Goal: Obtain resource: Obtain resource

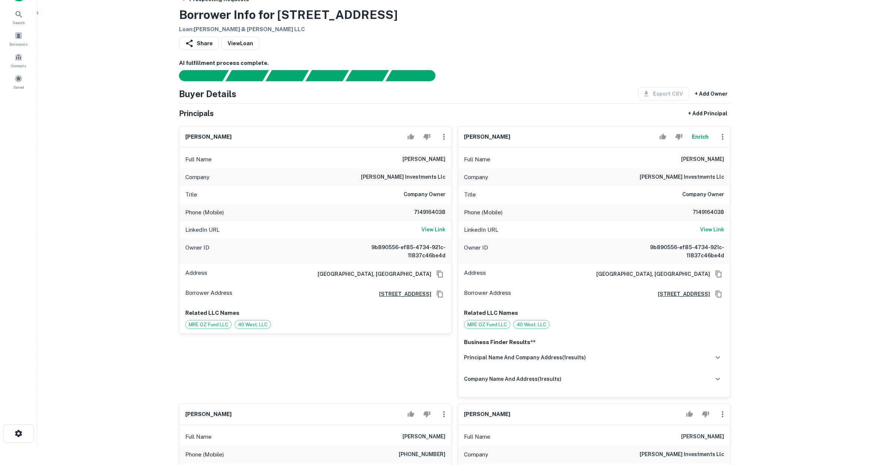
scroll to position [59, 0]
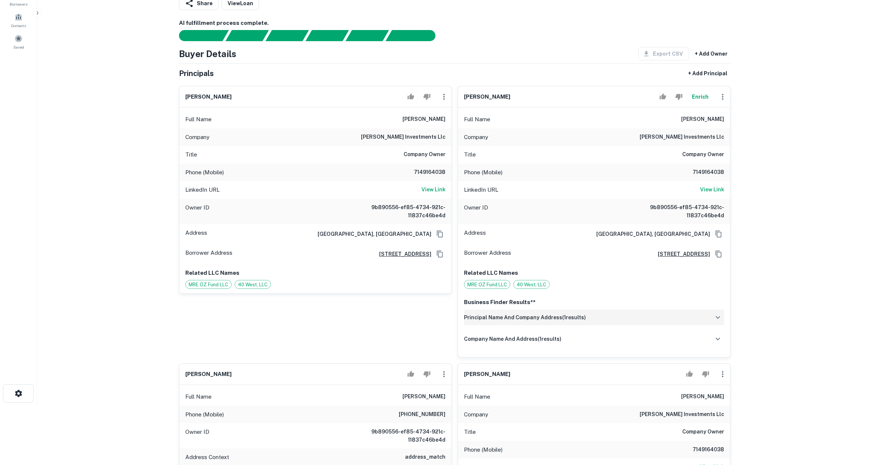
click at [587, 318] on div "principal name and company address ( 1 results)" at bounding box center [594, 318] width 260 height 16
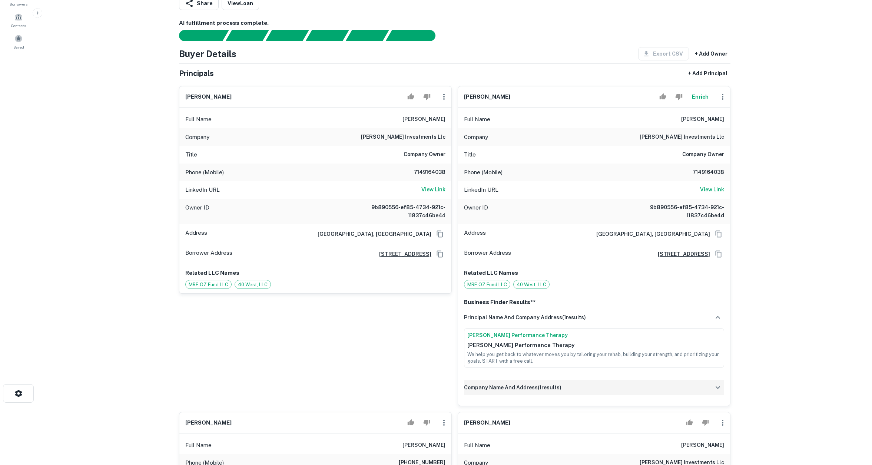
click at [580, 388] on div "company name and address ( 1 results)" at bounding box center [594, 388] width 260 height 16
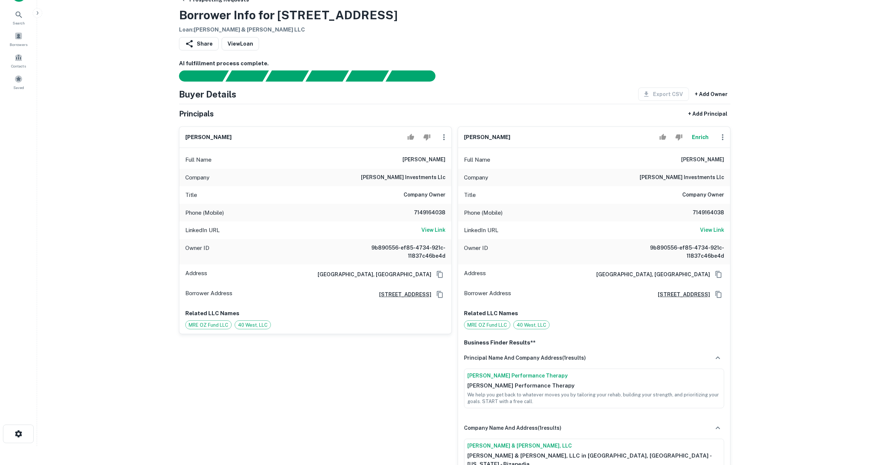
scroll to position [112, 0]
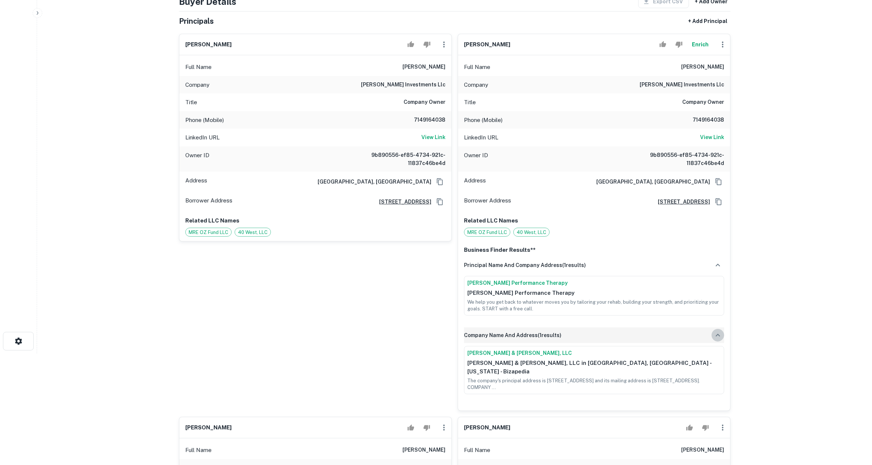
click at [720, 334] on icon "button" at bounding box center [718, 335] width 9 height 9
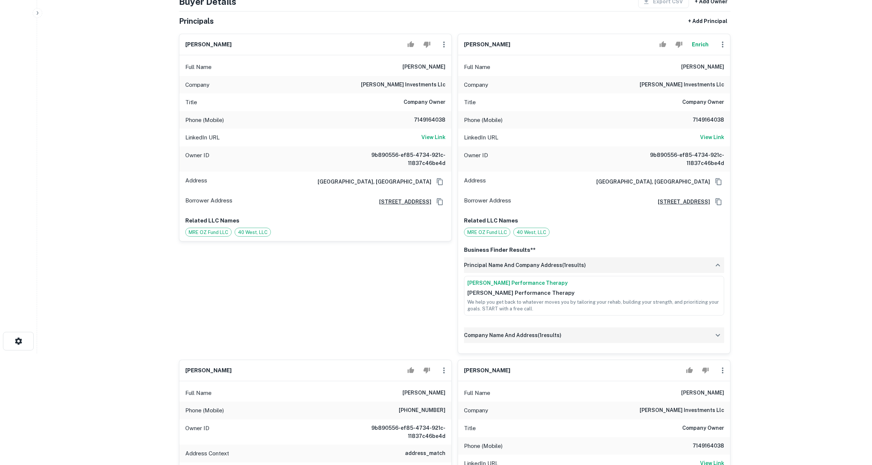
click at [719, 261] on icon "button" at bounding box center [718, 265] width 9 height 9
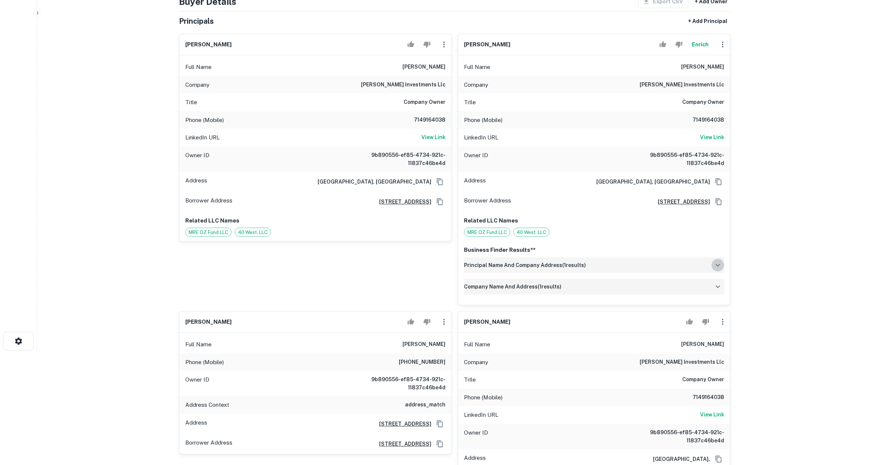
click at [719, 261] on icon "button" at bounding box center [718, 265] width 9 height 9
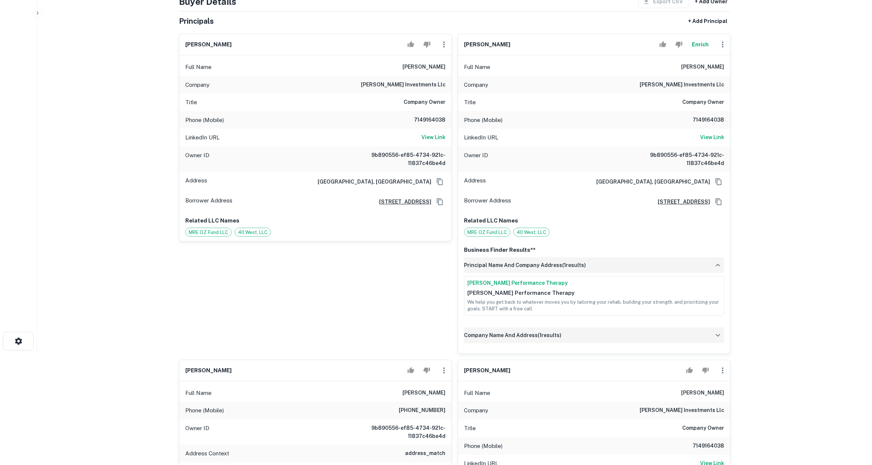
click at [718, 337] on icon "button" at bounding box center [718, 335] width 9 height 9
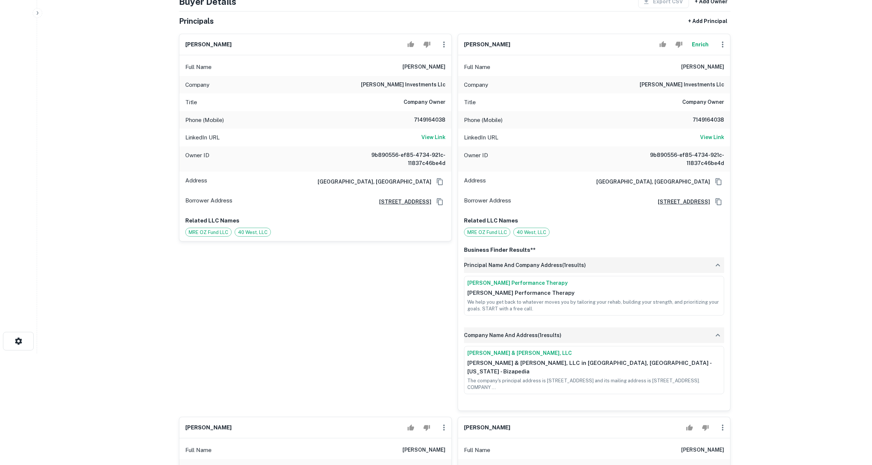
scroll to position [107, 0]
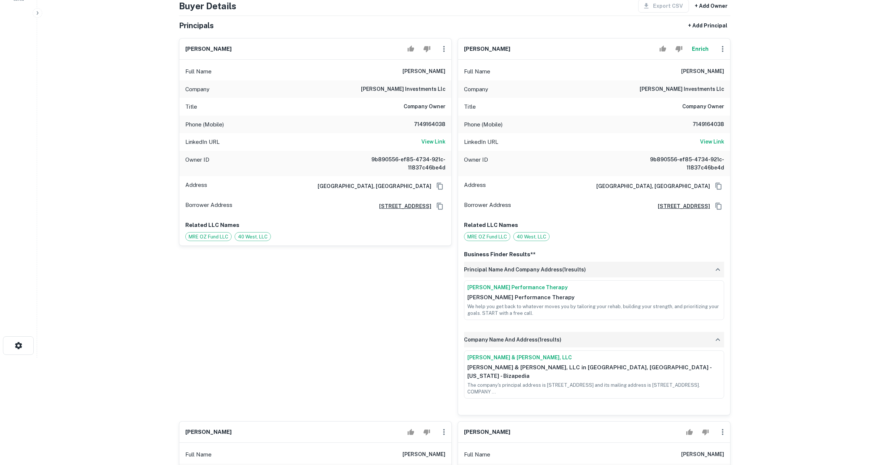
click at [691, 49] on button "Enrich" at bounding box center [701, 49] width 24 height 15
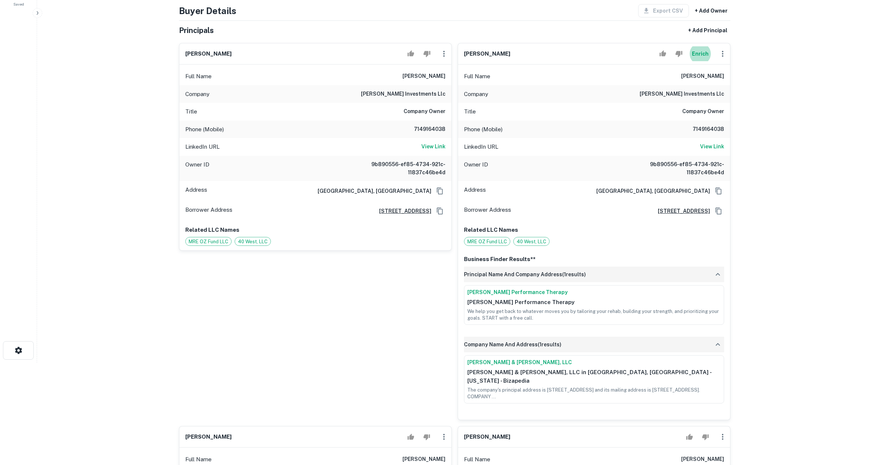
scroll to position [65, 0]
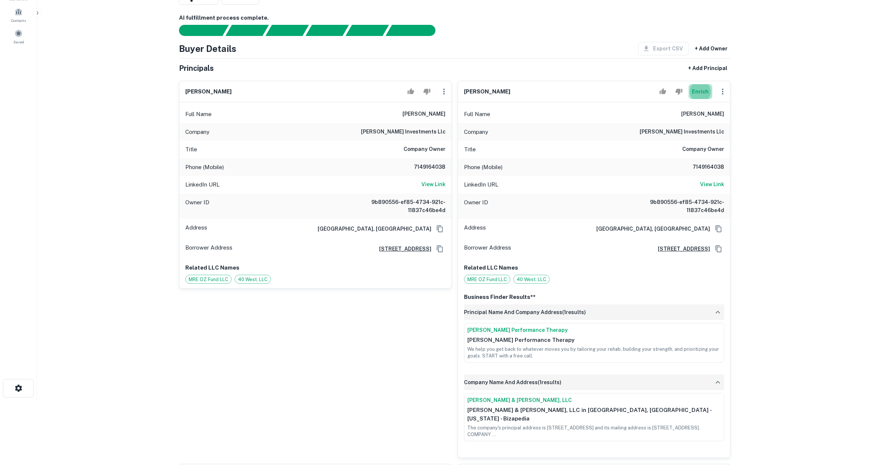
click at [706, 88] on button "Enrich" at bounding box center [701, 91] width 24 height 15
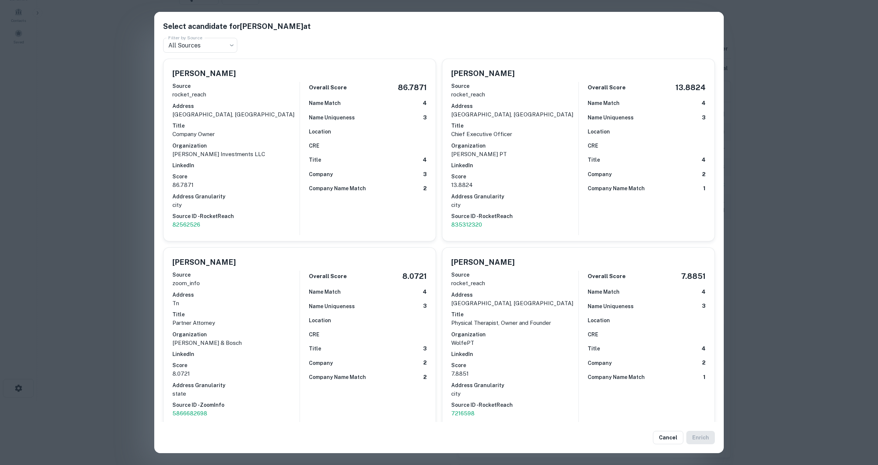
click at [783, 245] on div "Select a candidate for [PERSON_NAME] at Filter by Source All Sources *** Filter…" at bounding box center [439, 232] width 878 height 465
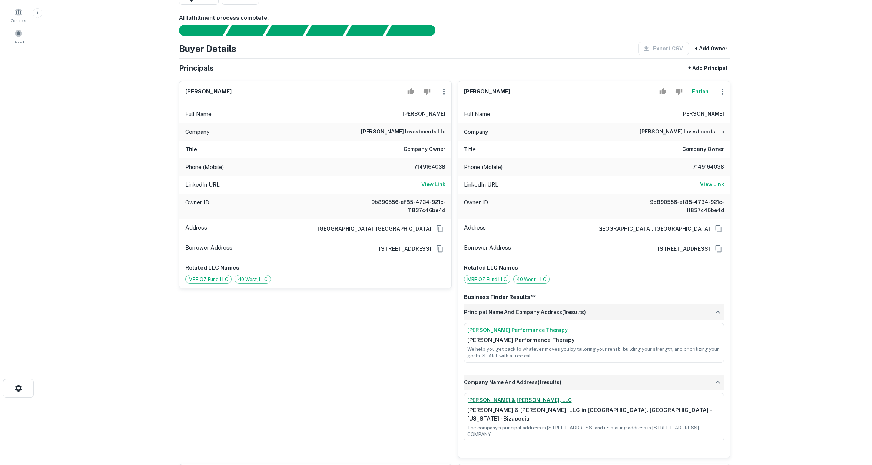
click at [504, 400] on link "[PERSON_NAME] & [PERSON_NAME], LLC" at bounding box center [595, 400] width 254 height 8
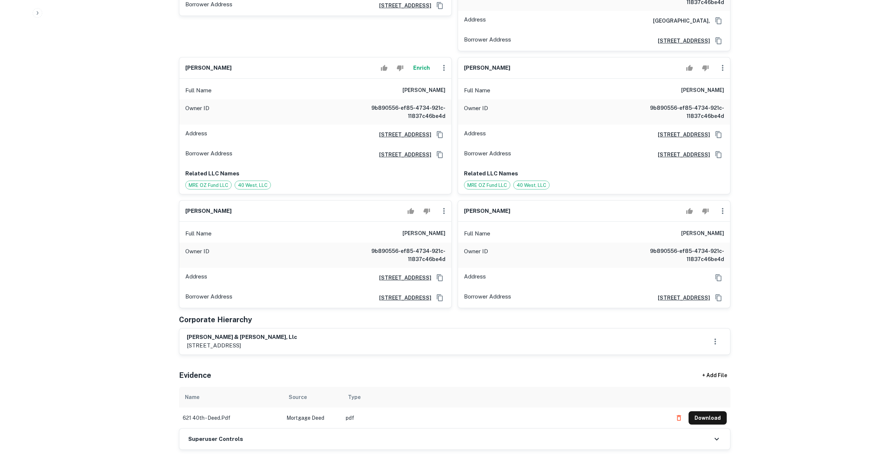
scroll to position [800, 0]
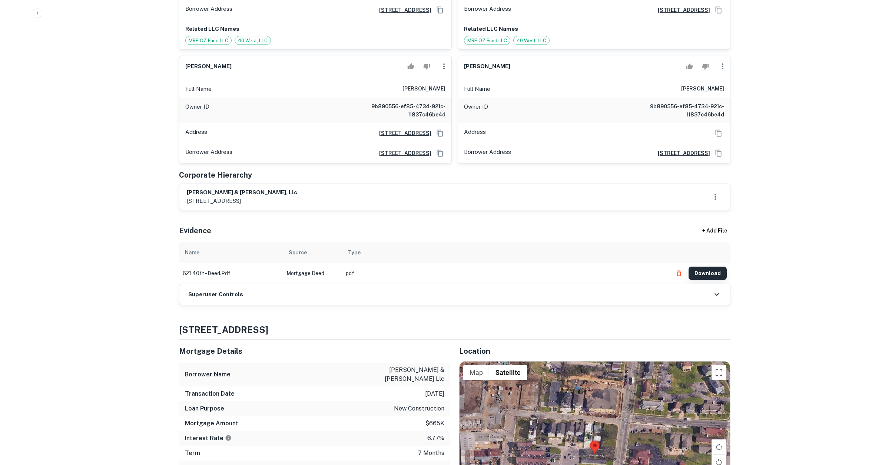
click at [709, 267] on button "Download" at bounding box center [708, 273] width 38 height 13
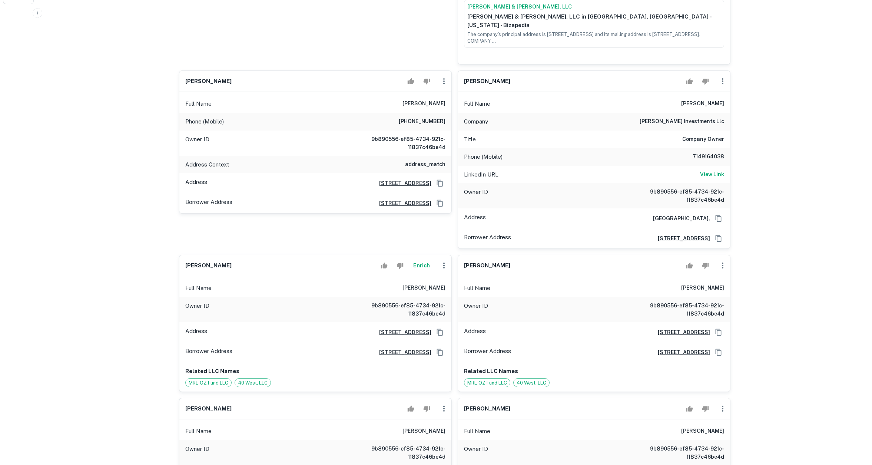
scroll to position [584, 0]
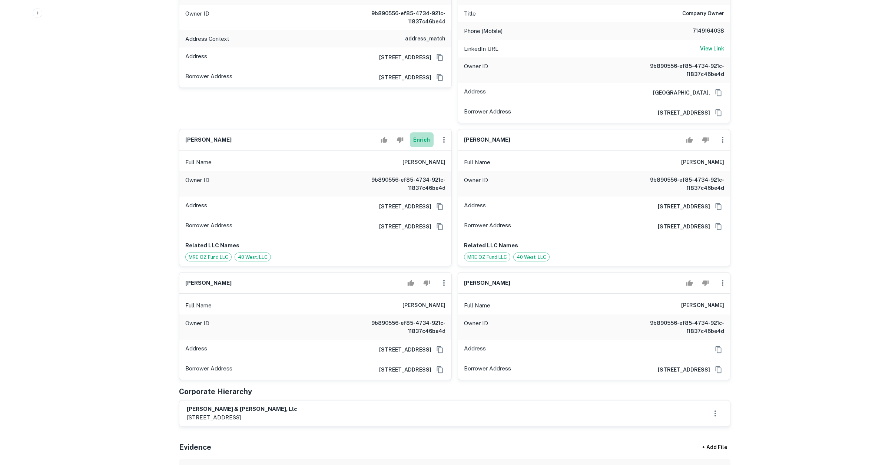
click at [418, 132] on button "Enrich" at bounding box center [422, 139] width 24 height 15
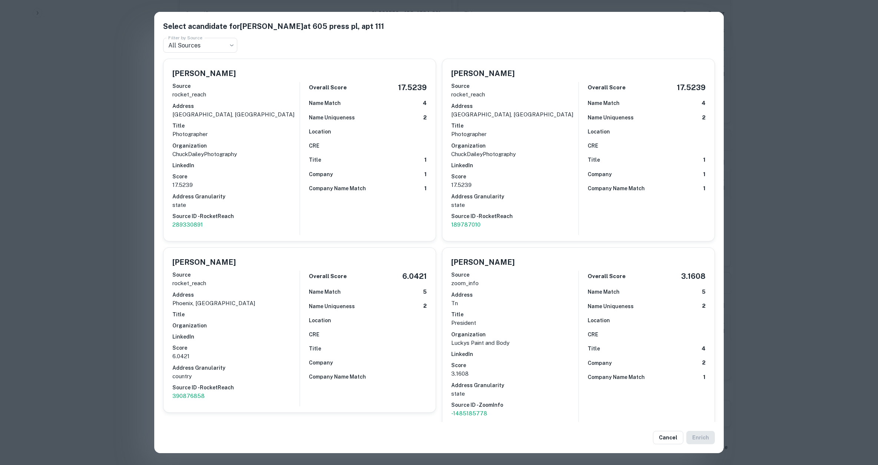
click at [122, 251] on div "Select a candidate for [PERSON_NAME] at 605 press pl, apt 111 Filter by Source …" at bounding box center [439, 232] width 878 height 465
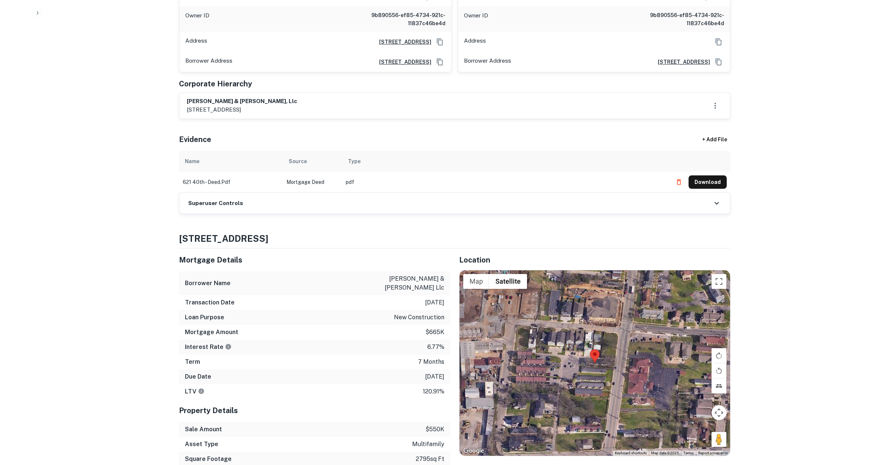
scroll to position [1009, 0]
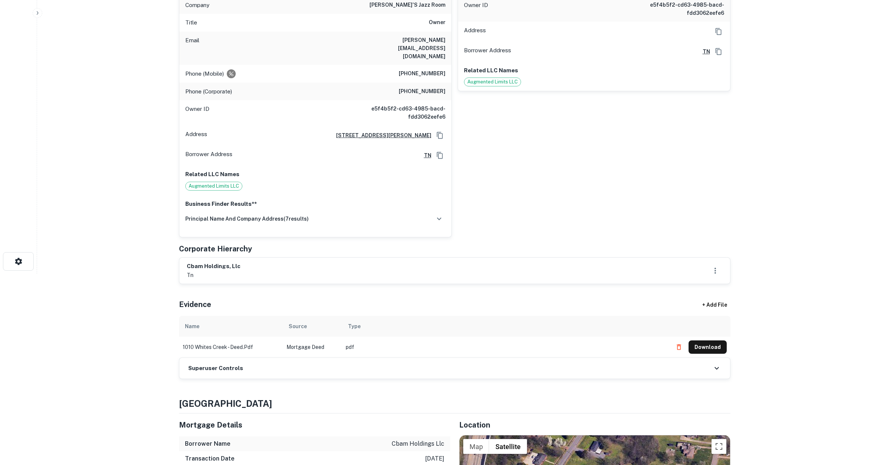
scroll to position [186, 0]
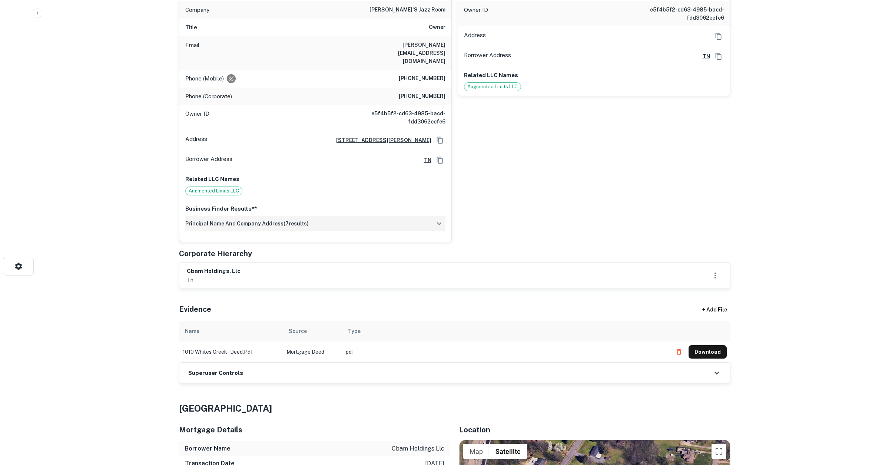
click at [291, 219] on h6 "principal name and company address ( 7 results)" at bounding box center [246, 223] width 123 height 8
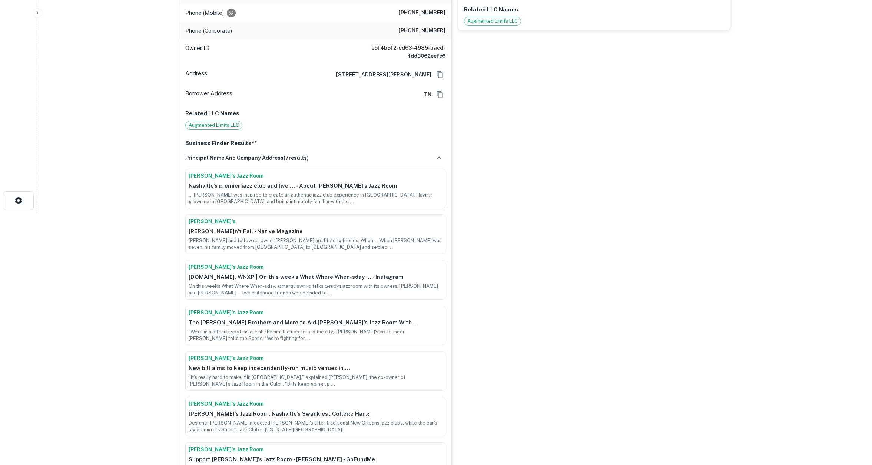
scroll to position [65, 0]
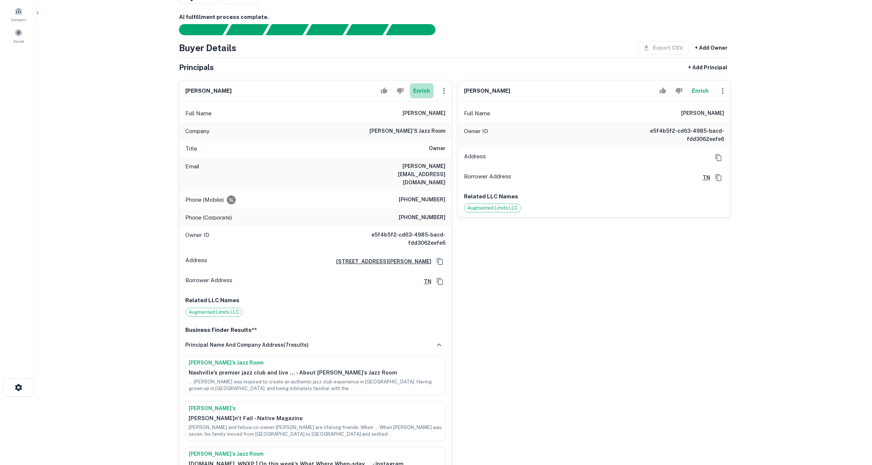
click at [422, 93] on button "Enrich" at bounding box center [422, 90] width 24 height 15
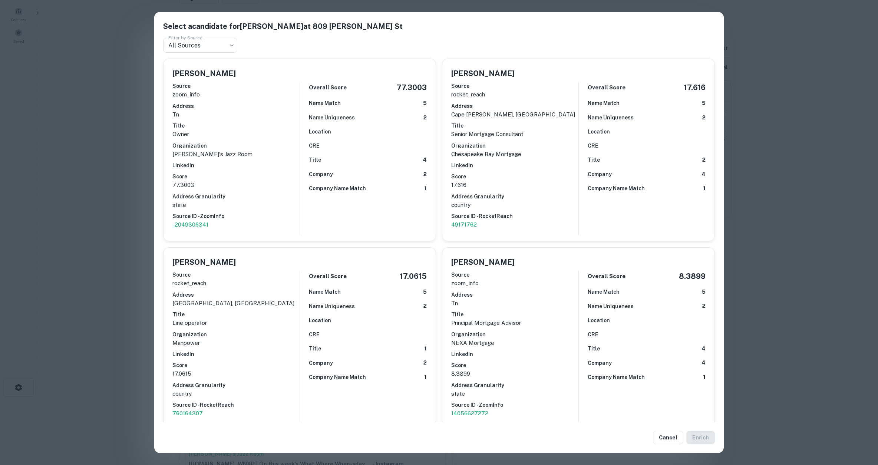
click at [103, 208] on div "Select a candidate for Adam Charney at 809 Gleaves St Filter by Source All Sour…" at bounding box center [439, 232] width 878 height 465
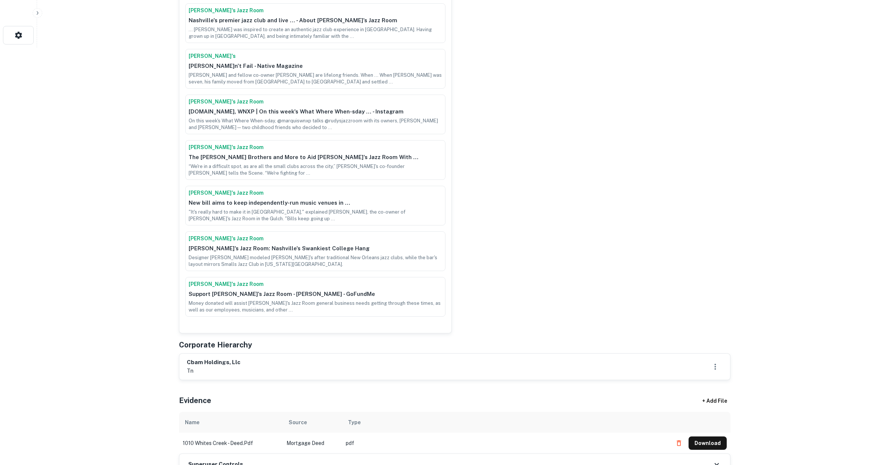
scroll to position [543, 0]
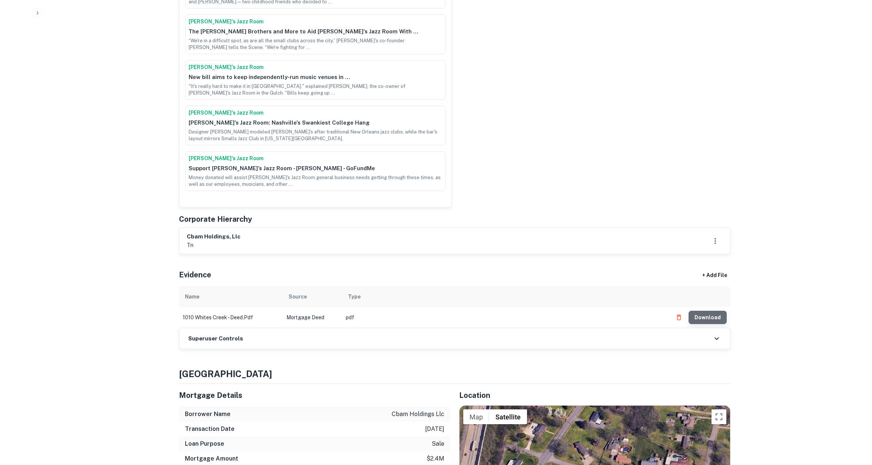
click at [711, 311] on button "Download" at bounding box center [708, 317] width 38 height 13
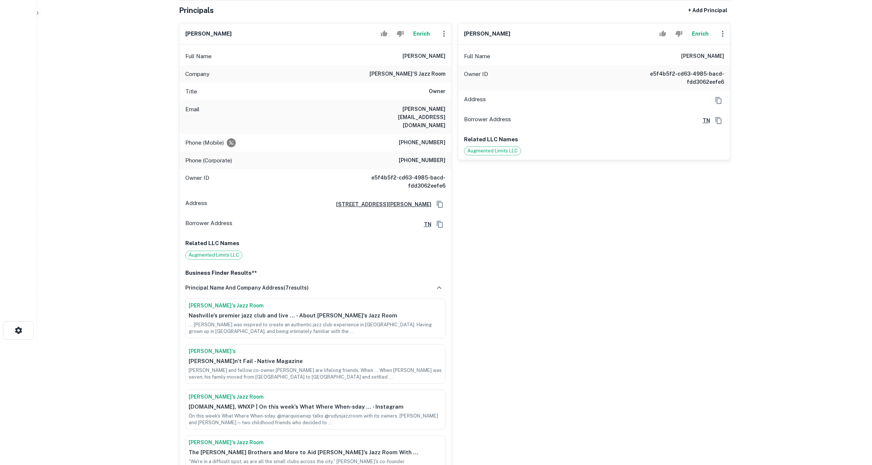
scroll to position [55, 0]
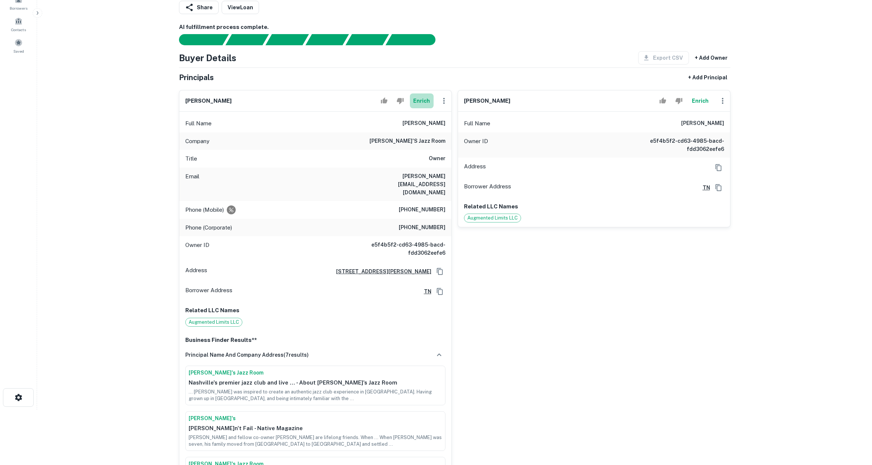
click at [420, 102] on button "Enrich" at bounding box center [422, 100] width 24 height 15
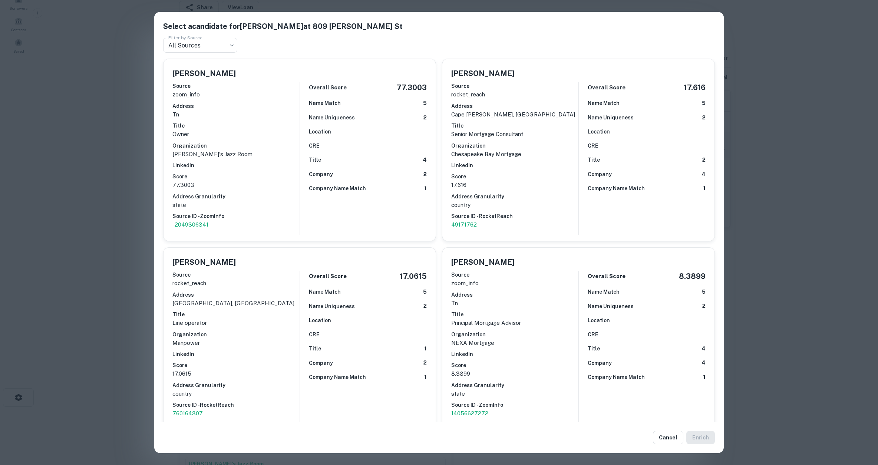
click at [120, 205] on div "Select a candidate for Adam Charney at 809 Gleaves St Filter by Source All Sour…" at bounding box center [439, 232] width 878 height 465
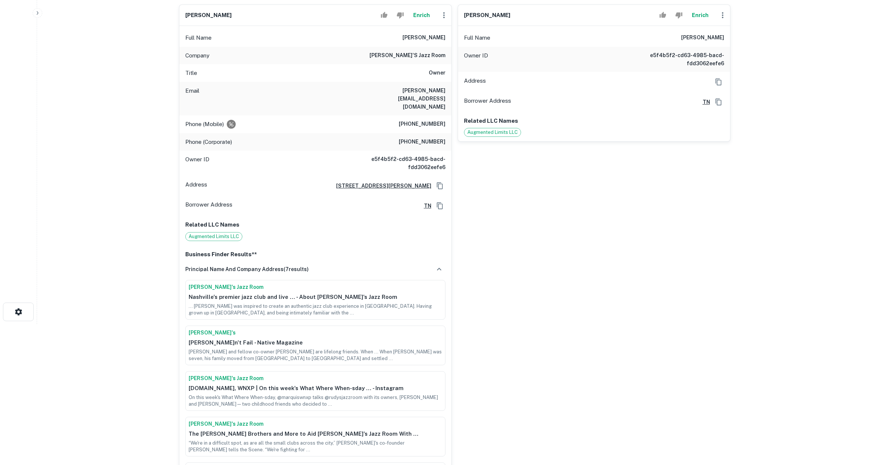
scroll to position [179, 0]
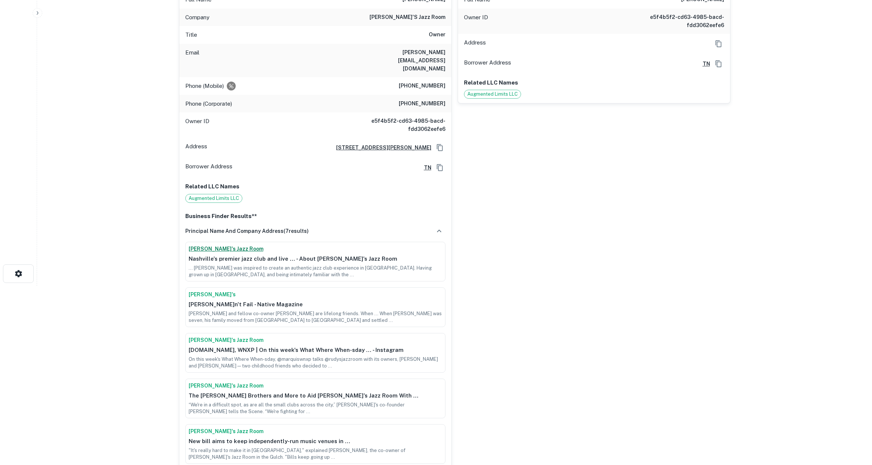
click at [212, 245] on link "Rudy's Jazz Room" at bounding box center [316, 249] width 254 height 8
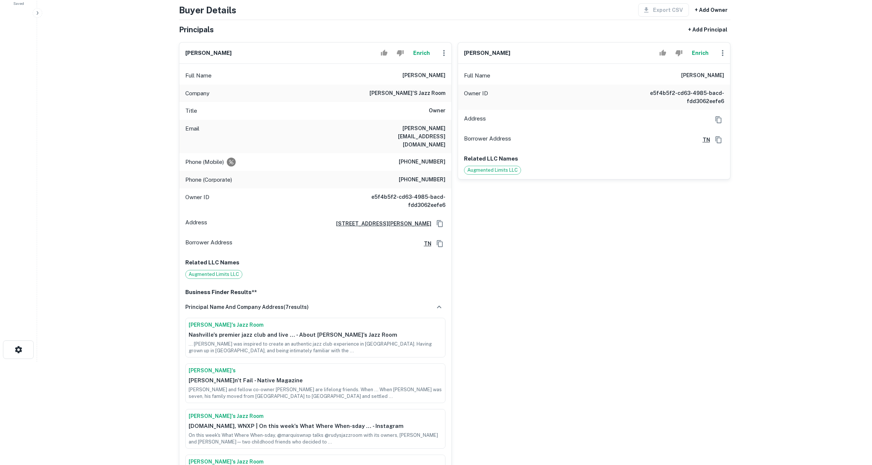
scroll to position [98, 0]
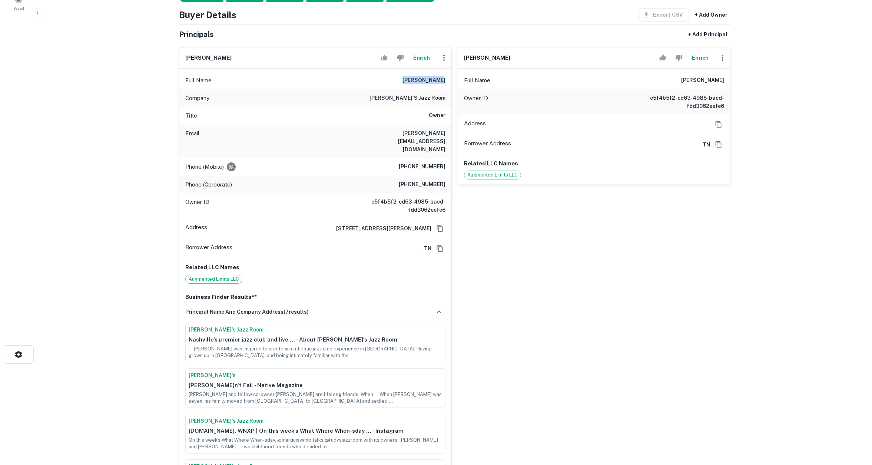
drag, startPoint x: 410, startPoint y: 81, endPoint x: 448, endPoint y: 77, distance: 38.0
click at [448, 77] on div "Full Name adam charney" at bounding box center [315, 81] width 272 height 18
copy h6 "adam charney"
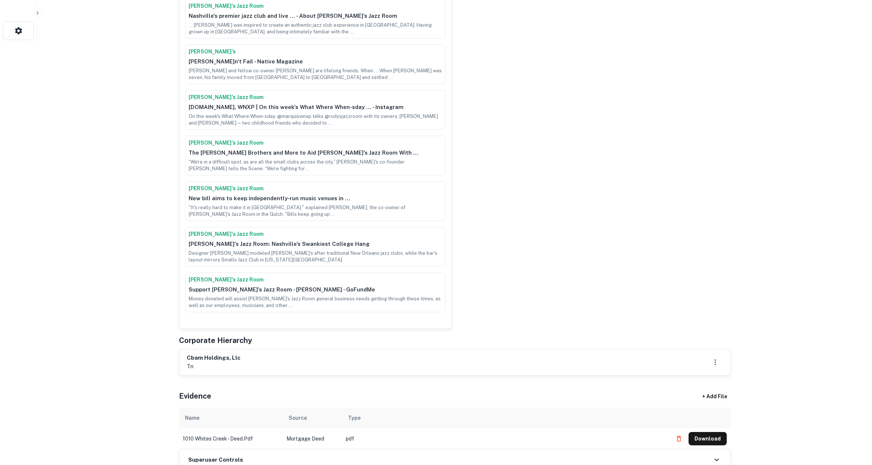
scroll to position [498, 0]
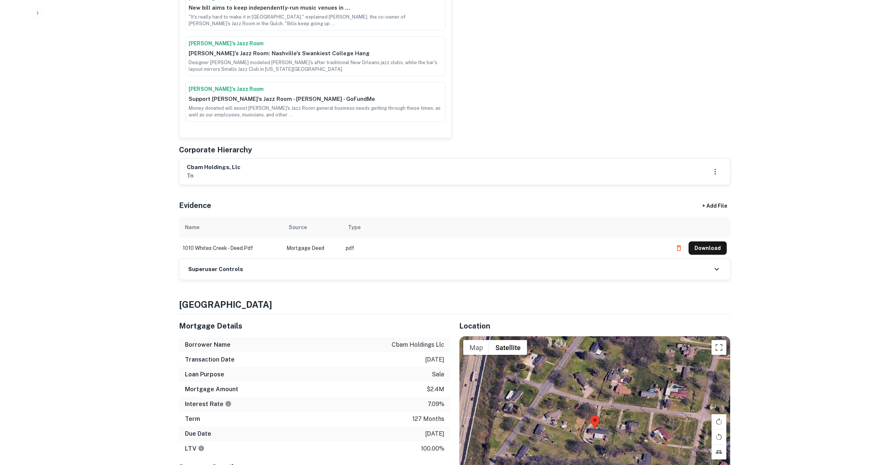
scroll to position [0, 0]
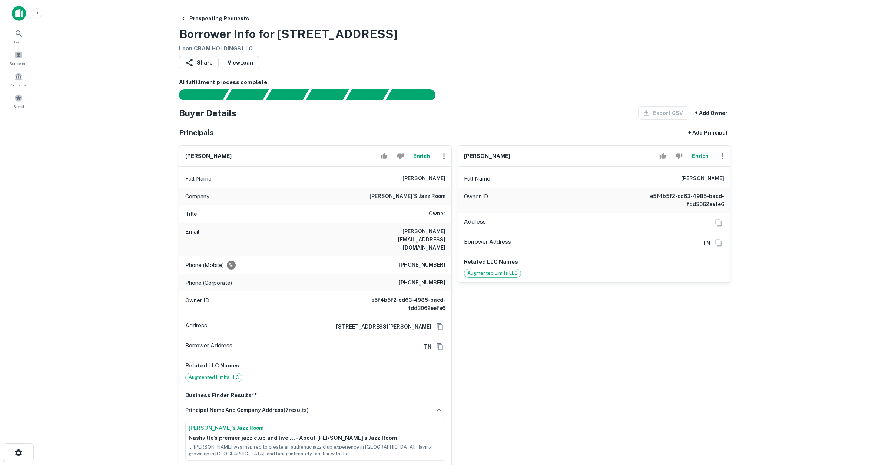
drag, startPoint x: 279, startPoint y: 34, endPoint x: 427, endPoint y: 34, distance: 148.3
click at [427, 34] on div "Prospecting Requests Borrower Info for 1010 Whites Creek Pike Loan : CBAM HOLDI…" at bounding box center [455, 32] width 552 height 41
copy h3 "1010 Whites Creek Pike"
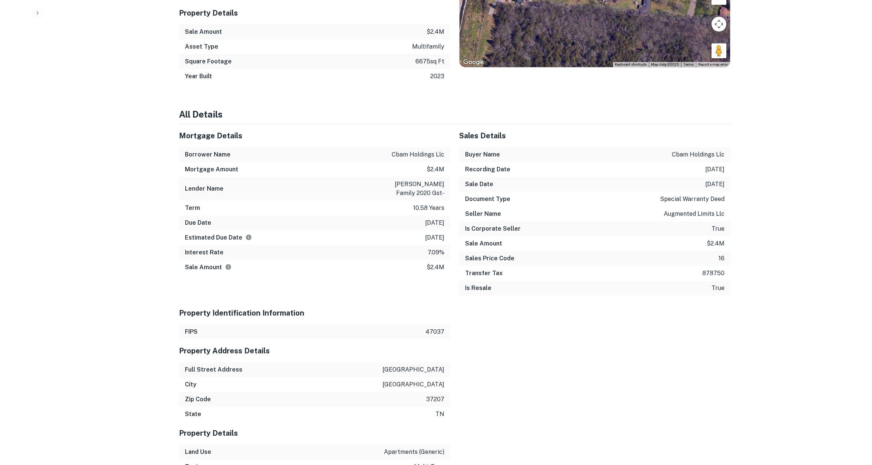
scroll to position [1150, 0]
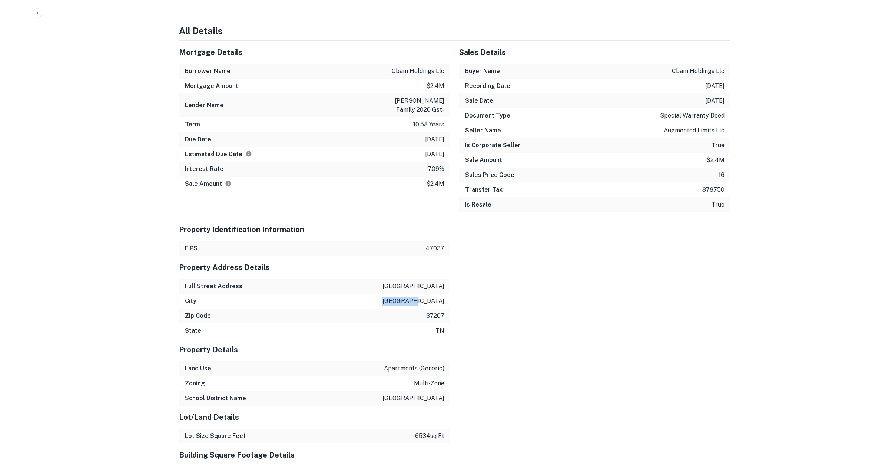
drag, startPoint x: 416, startPoint y: 284, endPoint x: 458, endPoint y: 286, distance: 42.0
click at [458, 286] on div "Mortgage Details Borrower Name cbam holdings llc Mortgage Amount $2.4m Lender N…" at bounding box center [450, 410] width 561 height 739
copy p "[GEOGRAPHIC_DATA]"
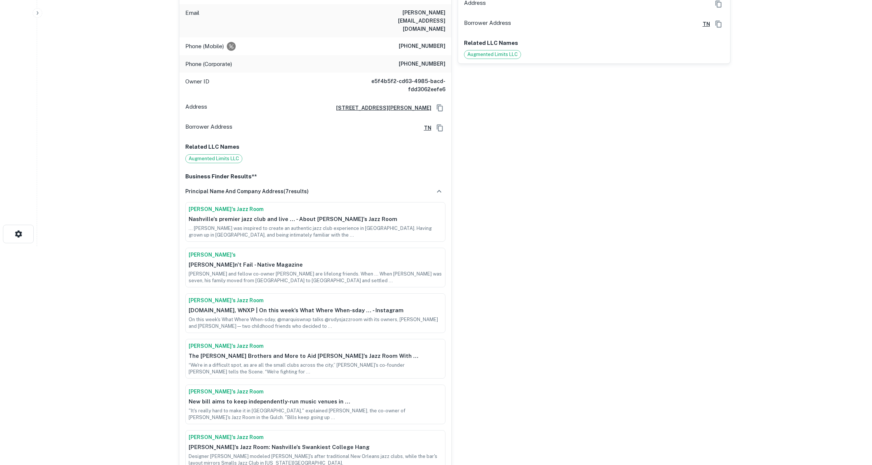
scroll to position [0, 0]
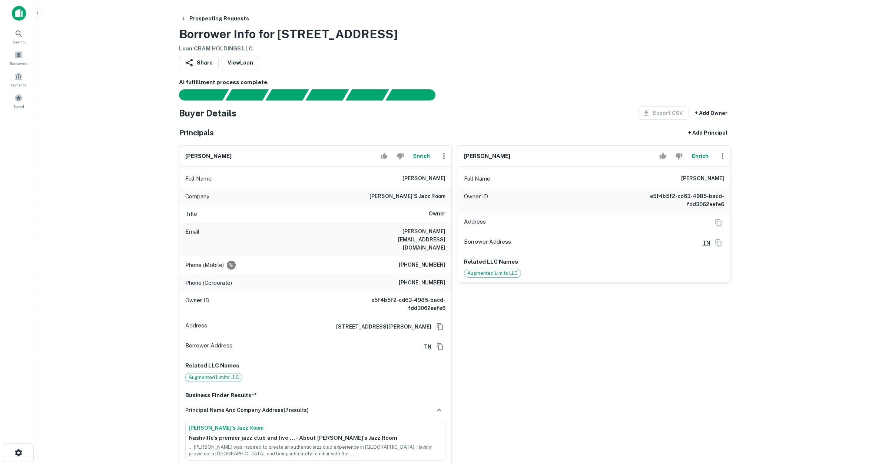
click at [800, 224] on main "Prospecting Requests Borrower Info for 1010 Whites Creek Pike Loan : CBAM HOLDI…" at bounding box center [454, 232] width 835 height 465
